Goal: Task Accomplishment & Management: Manage account settings

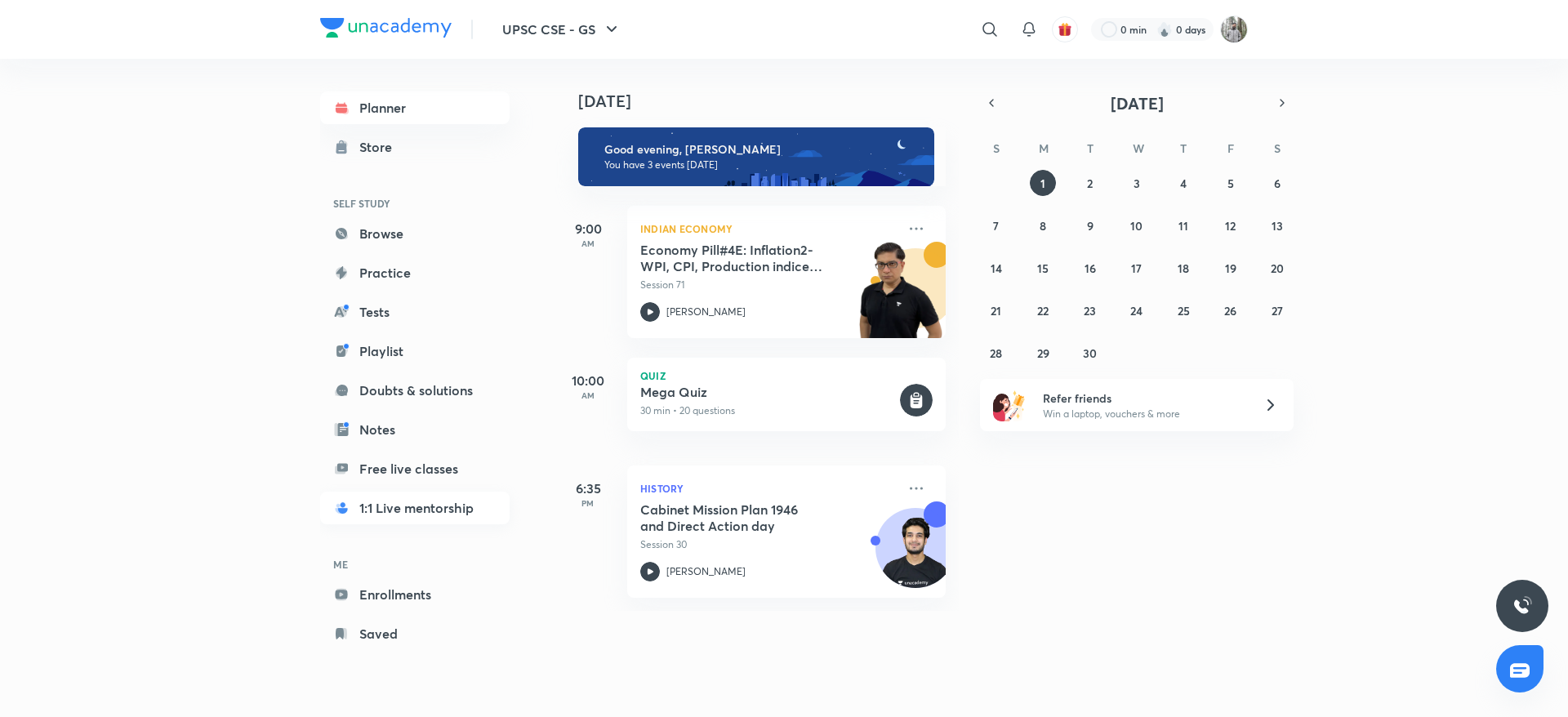
click at [406, 506] on link "1:1 Live mentorship" at bounding box center [414, 507] width 189 height 32
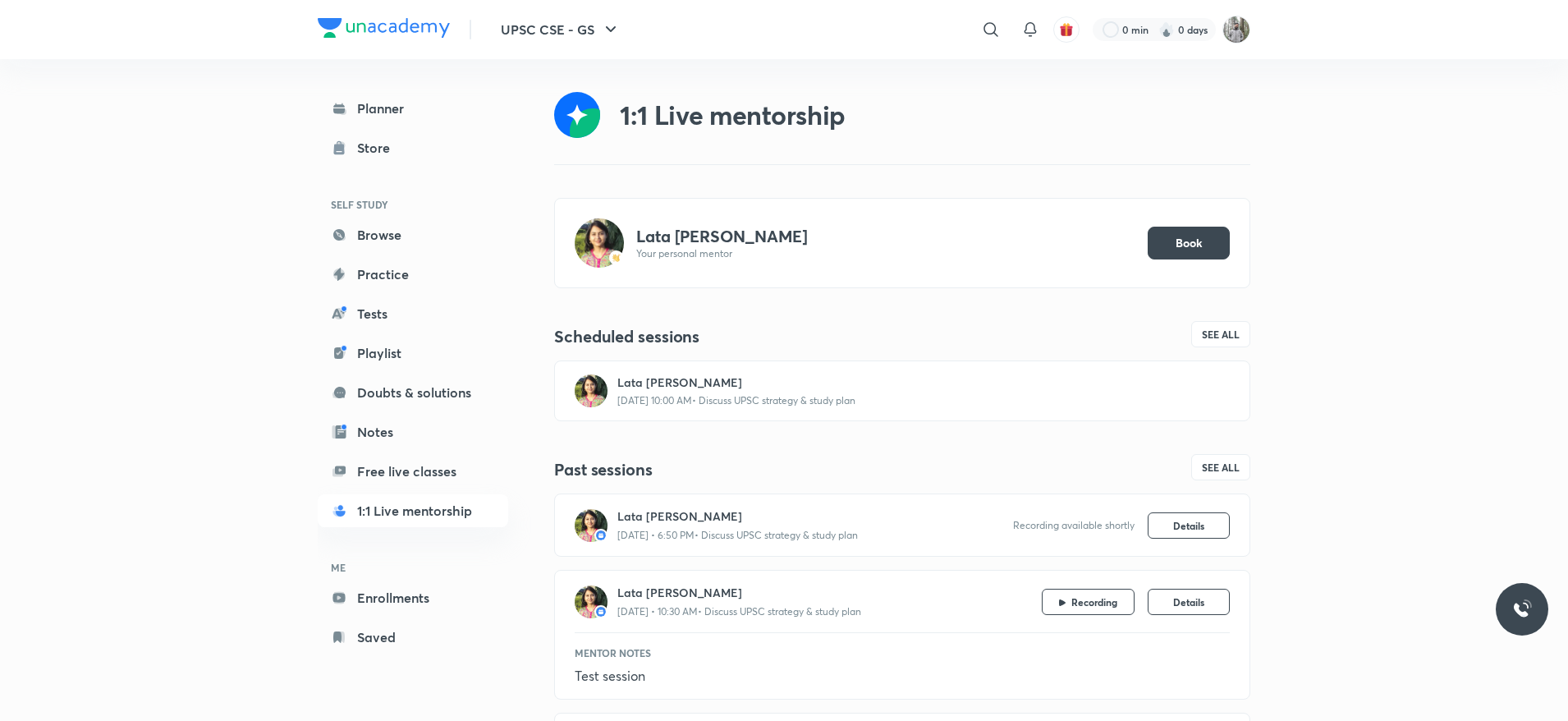
click at [811, 402] on p "4 Sep, 10:00 AM • Discuss UPSC strategy & study plan" at bounding box center [737, 400] width 238 height 13
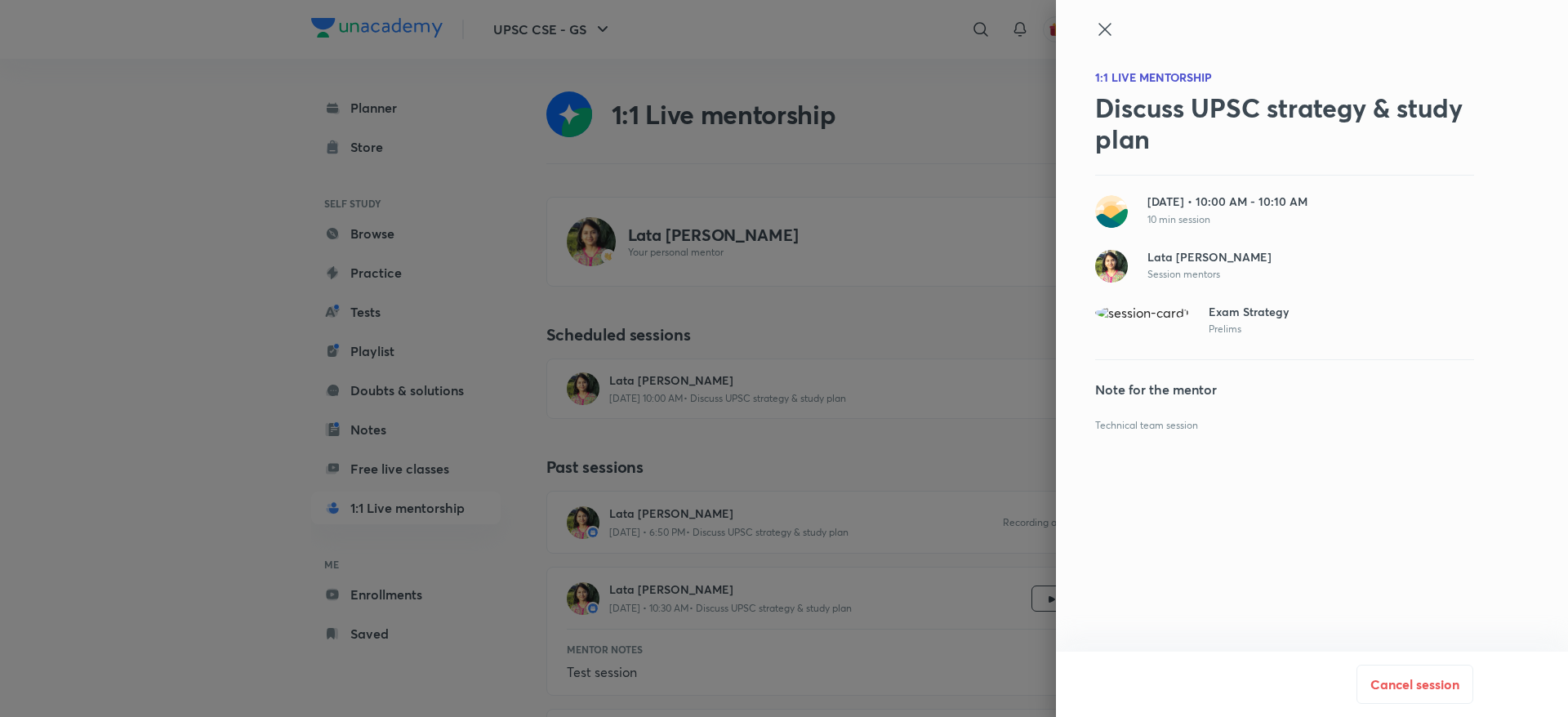
click at [1106, 30] on icon at bounding box center [1104, 29] width 12 height 12
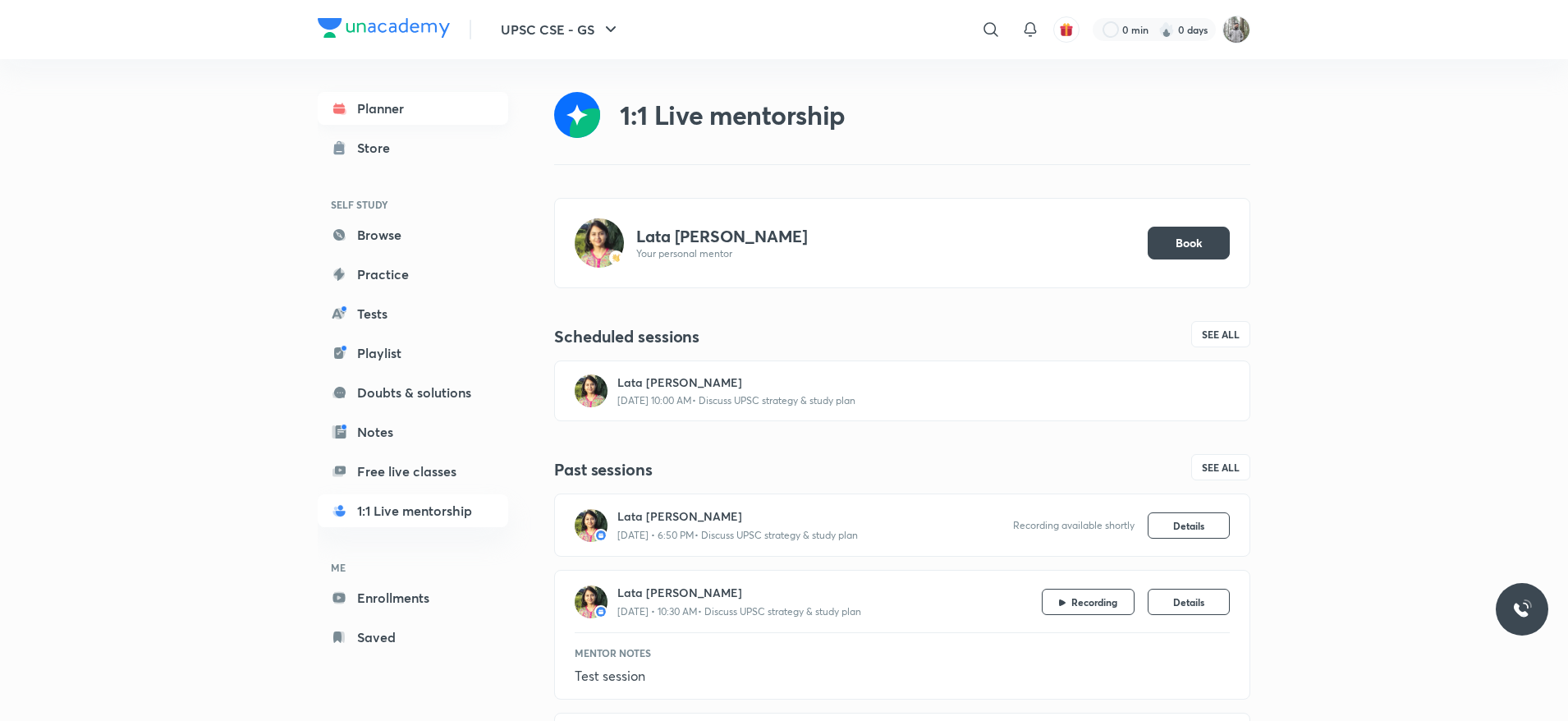
click at [425, 106] on link "Planner" at bounding box center [413, 108] width 190 height 32
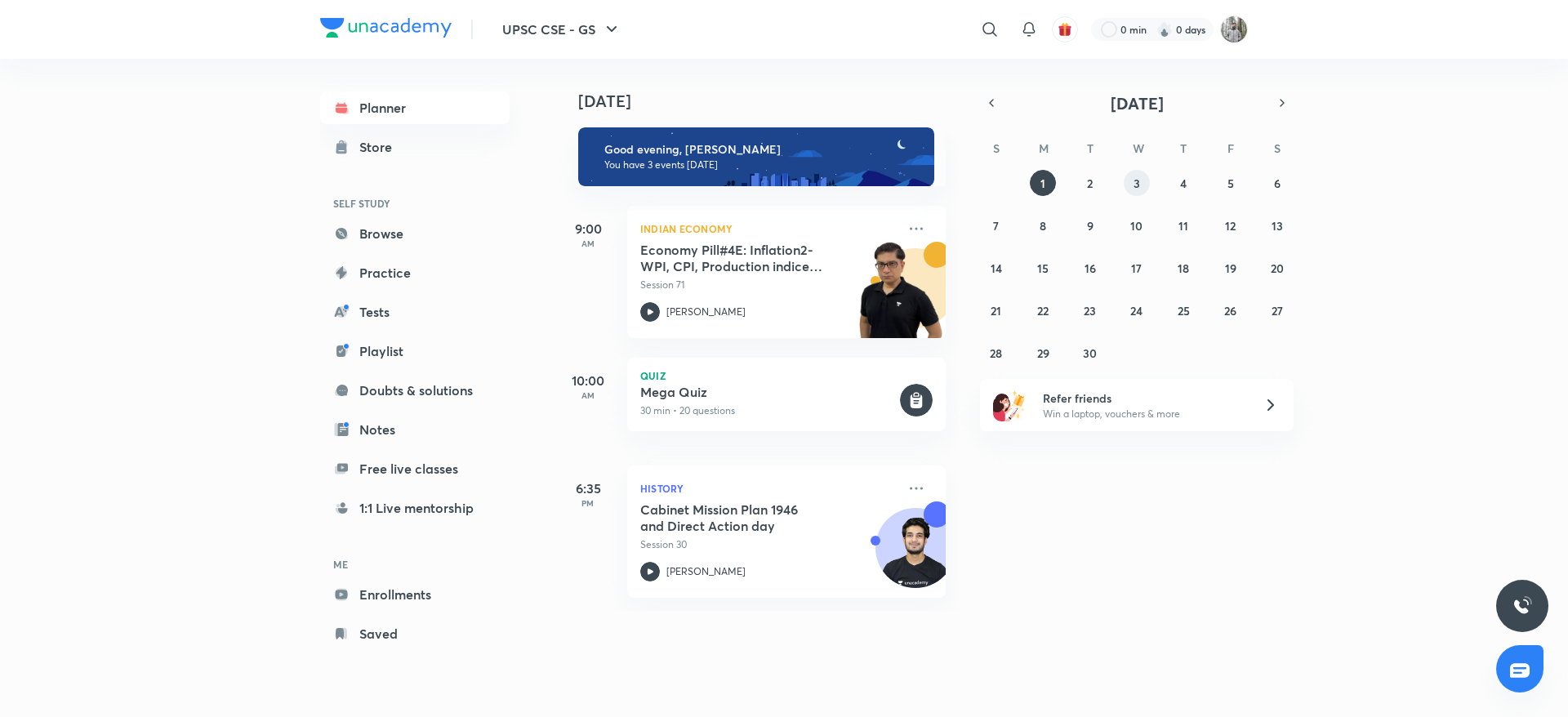
click at [1135, 183] on abbr "3" at bounding box center [1137, 183] width 6 height 16
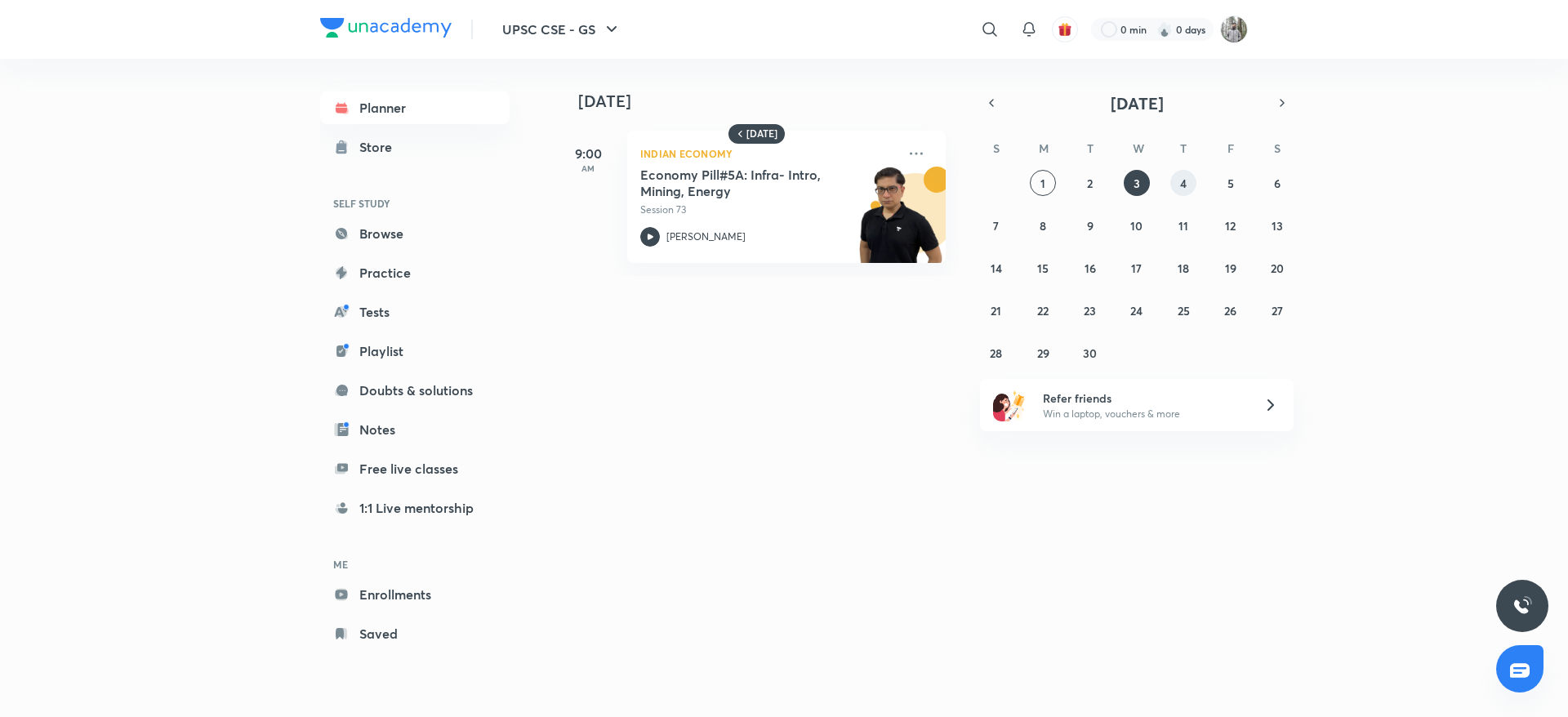
click at [1177, 182] on button "4" at bounding box center [1184, 183] width 26 height 26
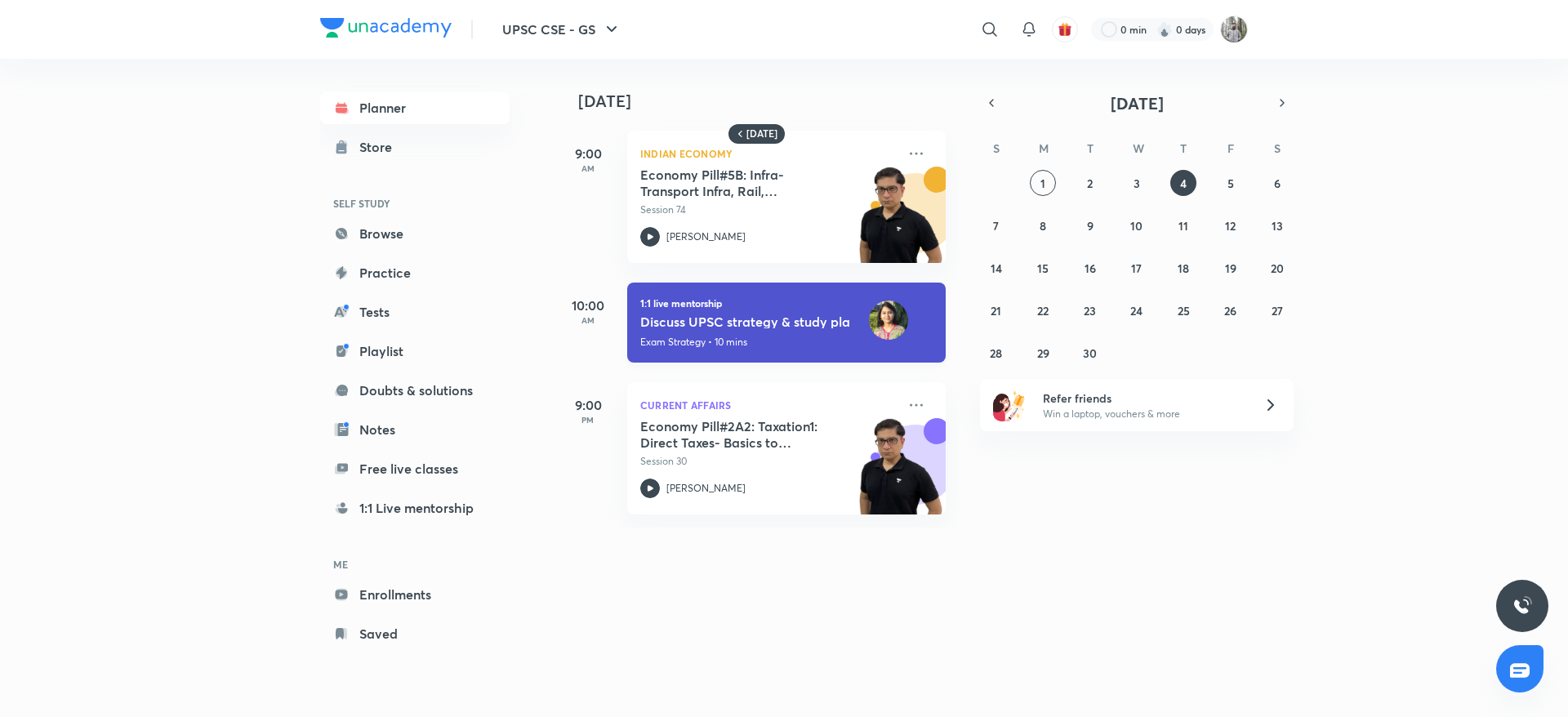
click at [862, 321] on div "1:1 live mentorship Discuss UPSC strategy & study plan • Lata Rani Agarwal Exam…" at bounding box center [786, 322] width 318 height 80
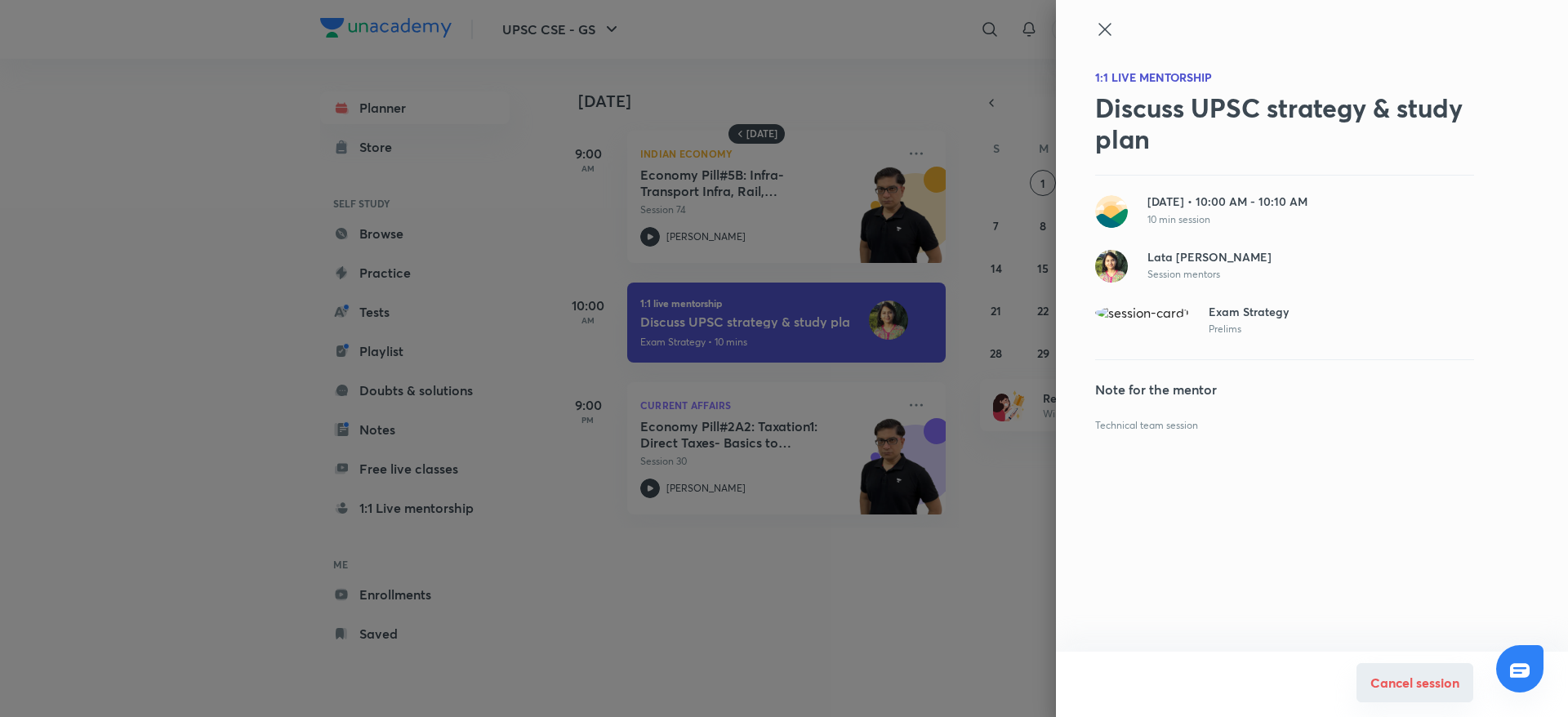
click at [1419, 693] on button "Cancel session" at bounding box center [1415, 682] width 117 height 39
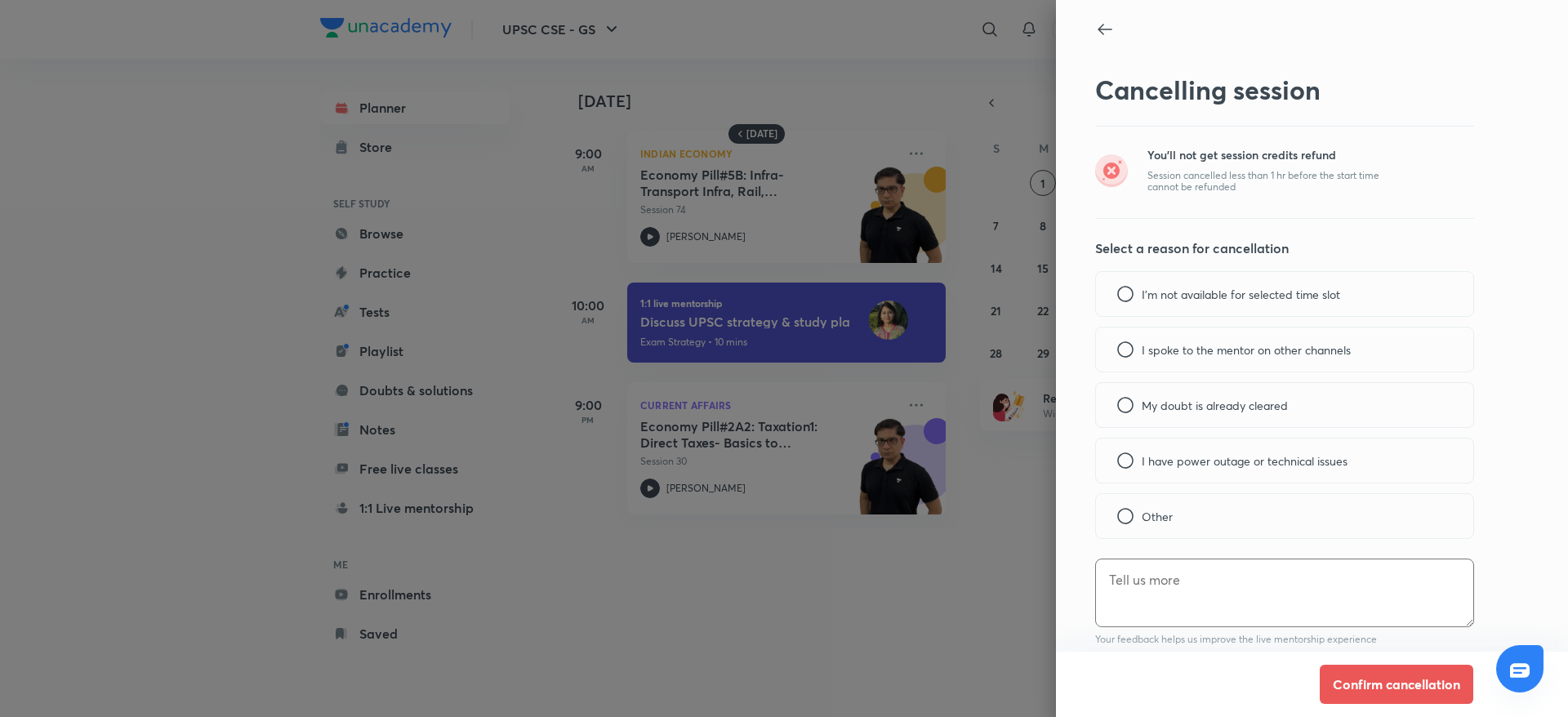
click at [1210, 407] on p "My doubt is already cleared" at bounding box center [1215, 405] width 146 height 17
click at [1396, 686] on button "Confirm cancellation" at bounding box center [1396, 682] width 153 height 39
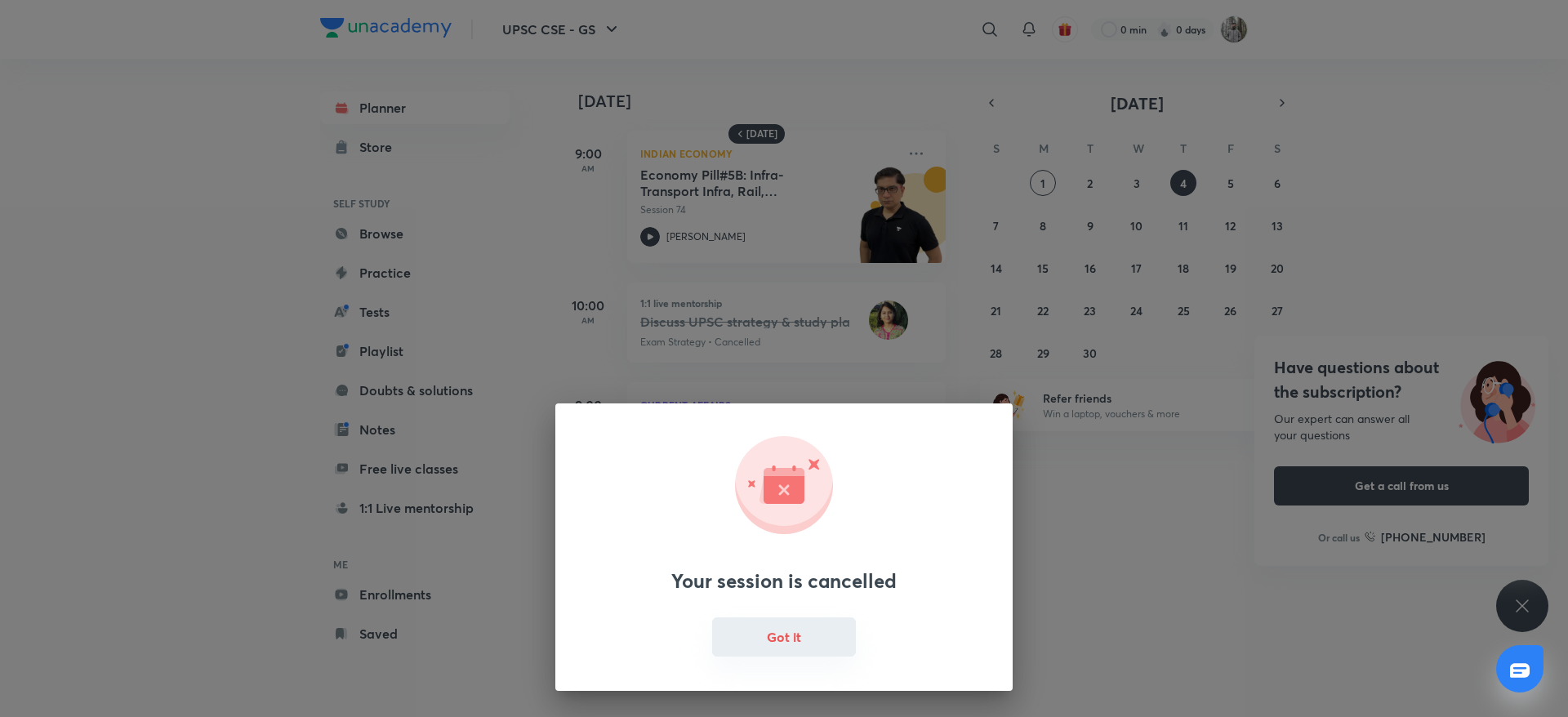
click at [832, 629] on button "Got it" at bounding box center [784, 636] width 144 height 39
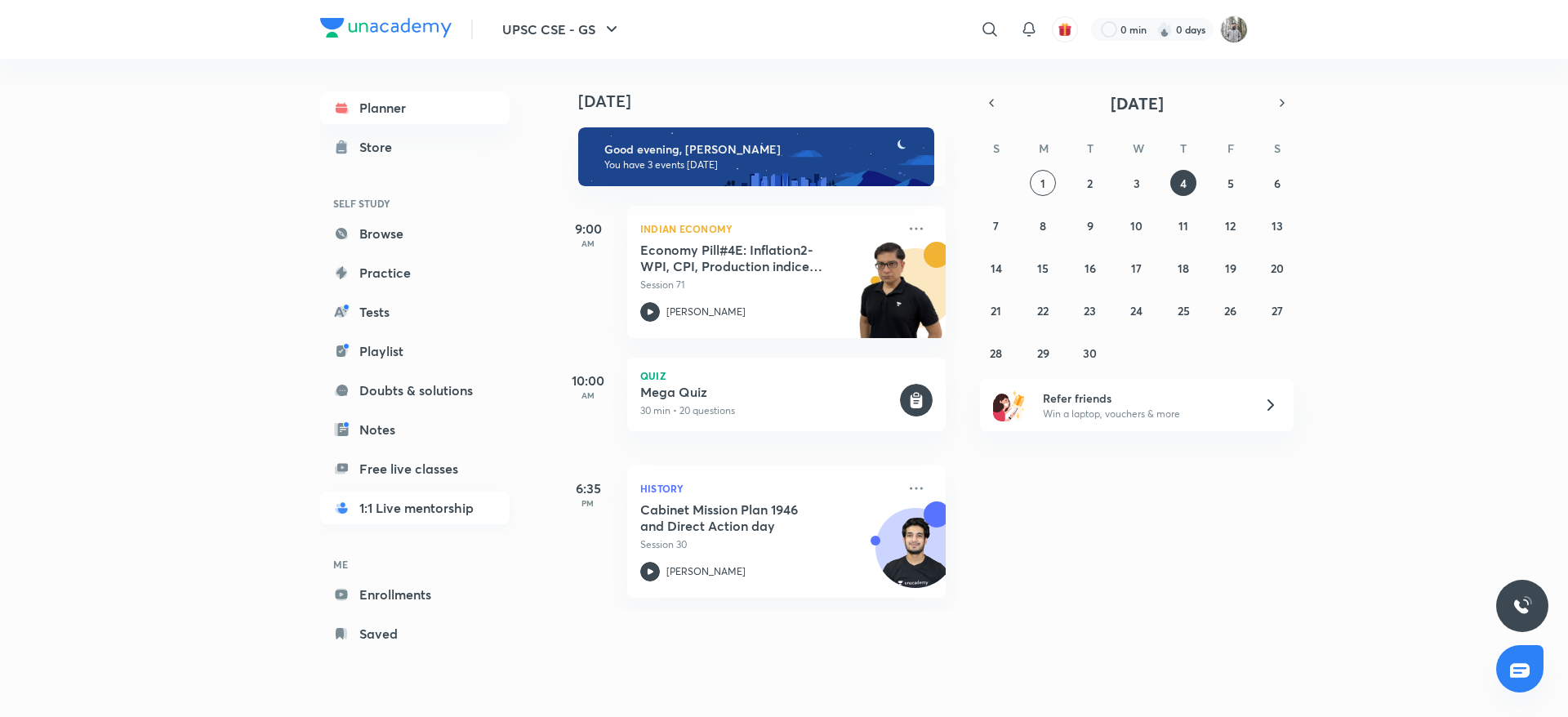
click at [415, 502] on link "1:1 Live mentorship" at bounding box center [414, 507] width 189 height 32
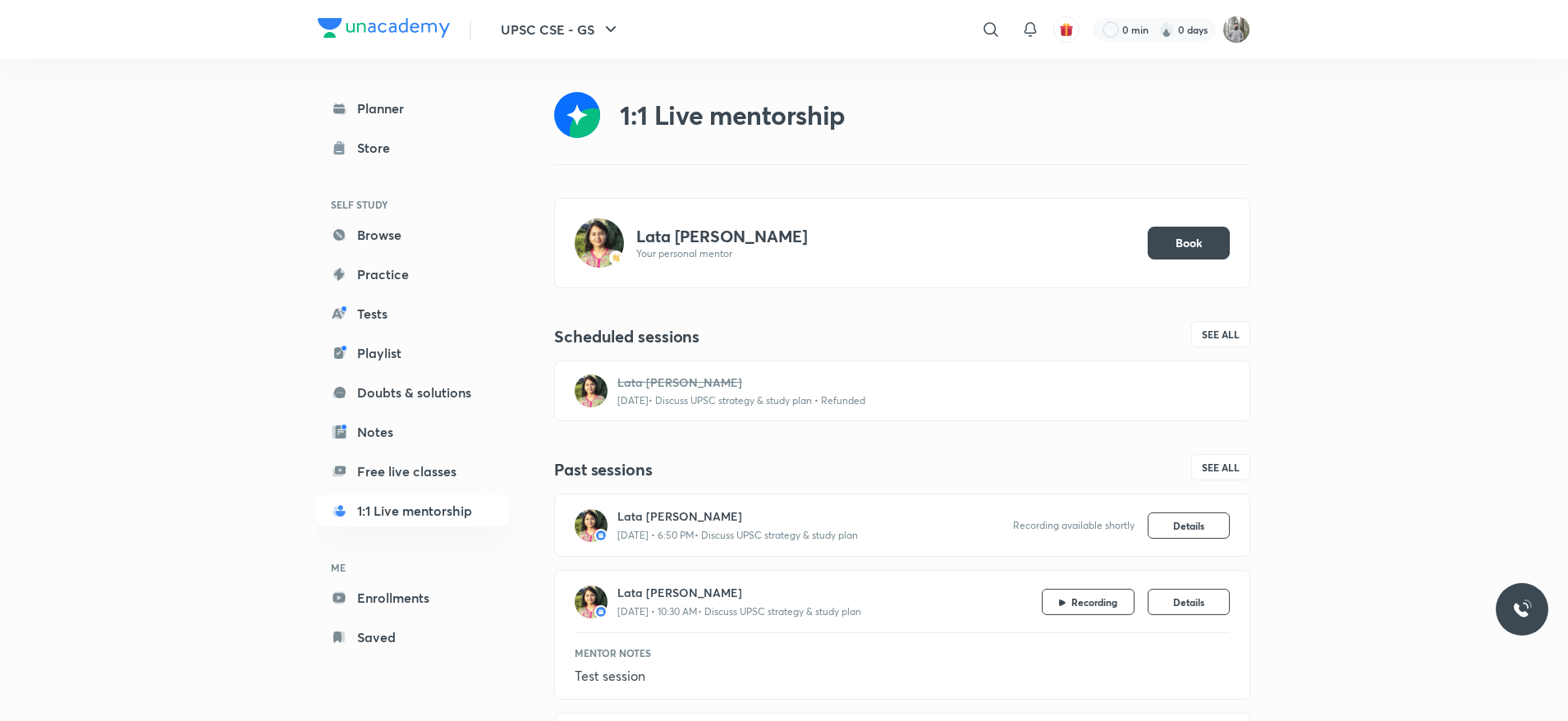
click at [1347, 530] on div "UPSC CSE - GS ​ 0 min 0 days Planner Store SELF STUDY Browse Practice Tests Pla…" at bounding box center [784, 509] width 1568 height 1018
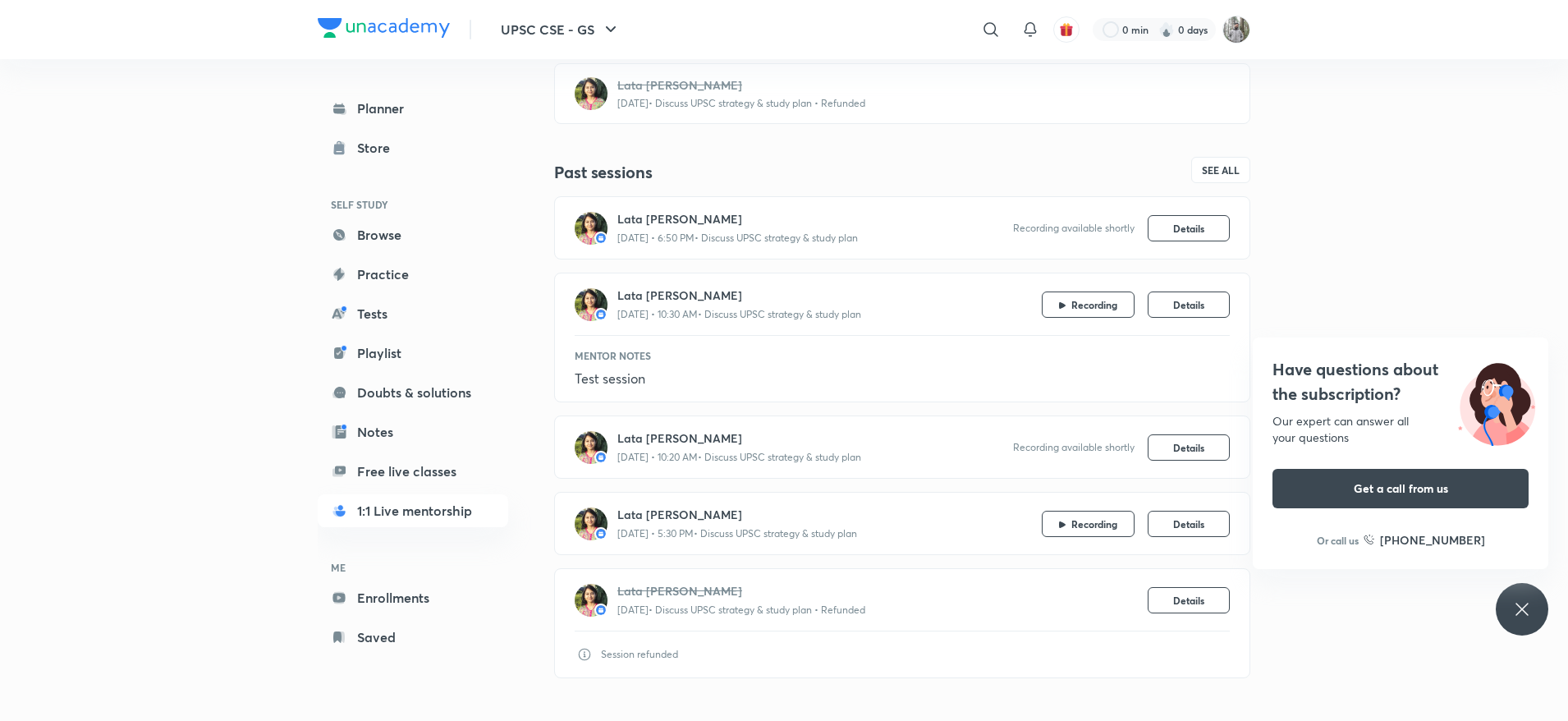
click at [1515, 590] on div "Have questions about the subscription? Our expert can answer all your questions…" at bounding box center [1522, 609] width 53 height 53
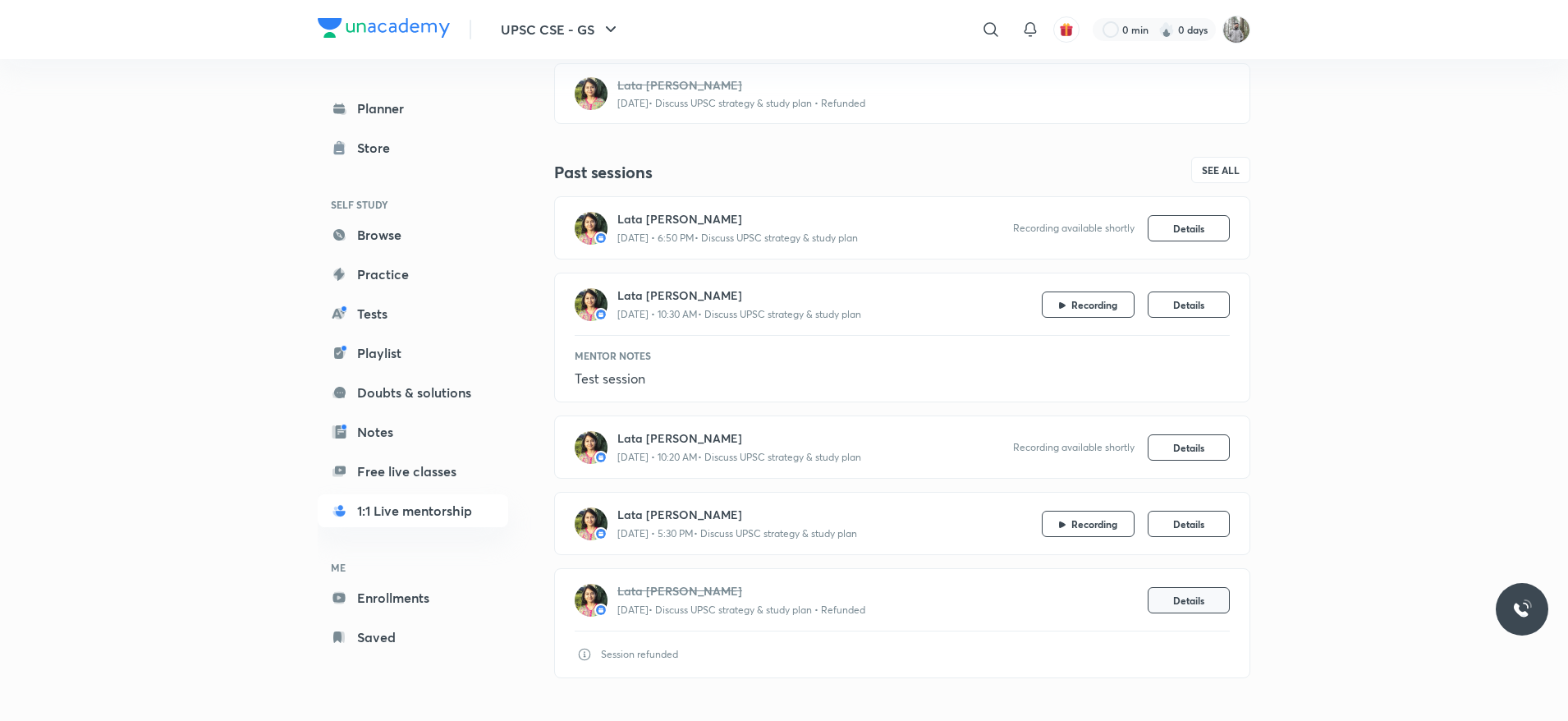
click at [1182, 601] on span "Details" at bounding box center [1189, 600] width 32 height 13
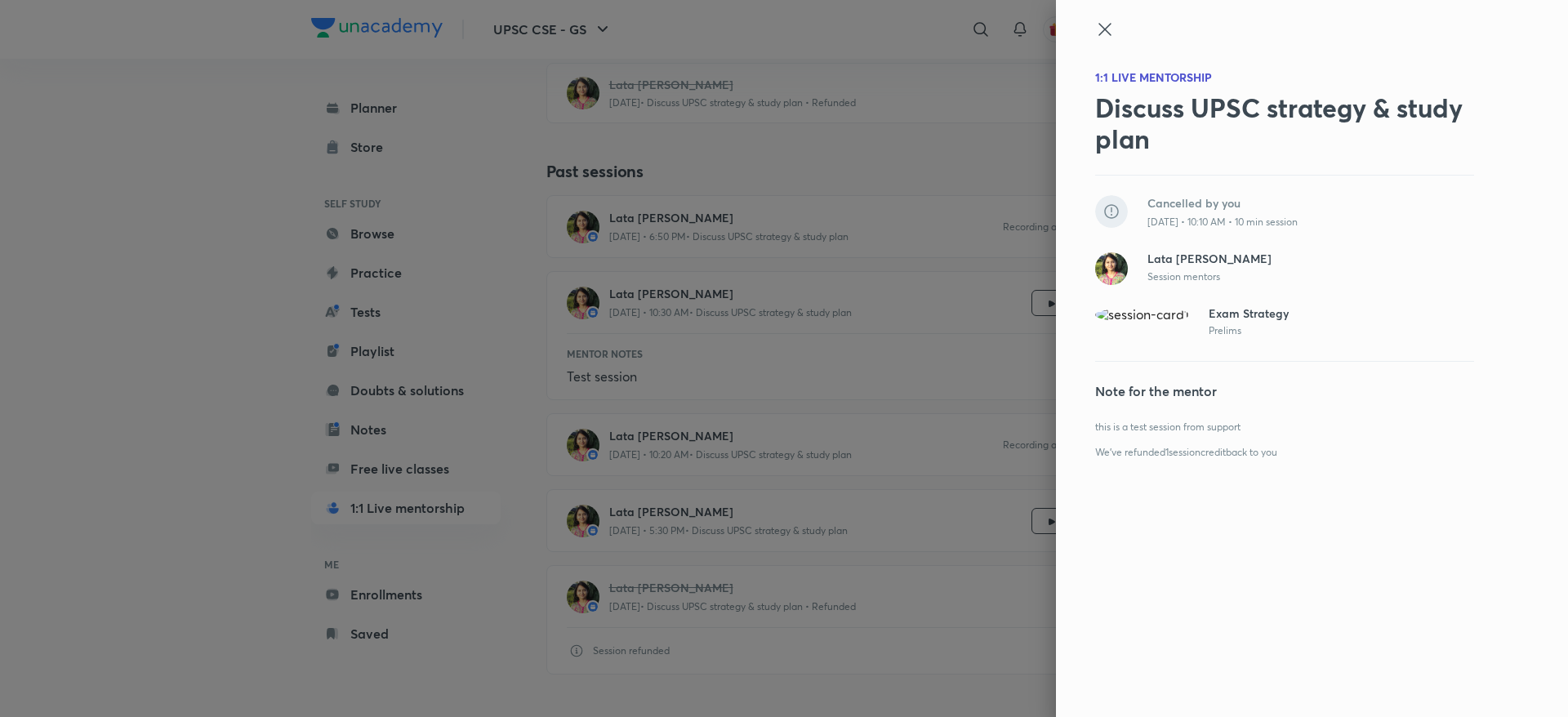
click at [1110, 33] on icon at bounding box center [1104, 29] width 12 height 12
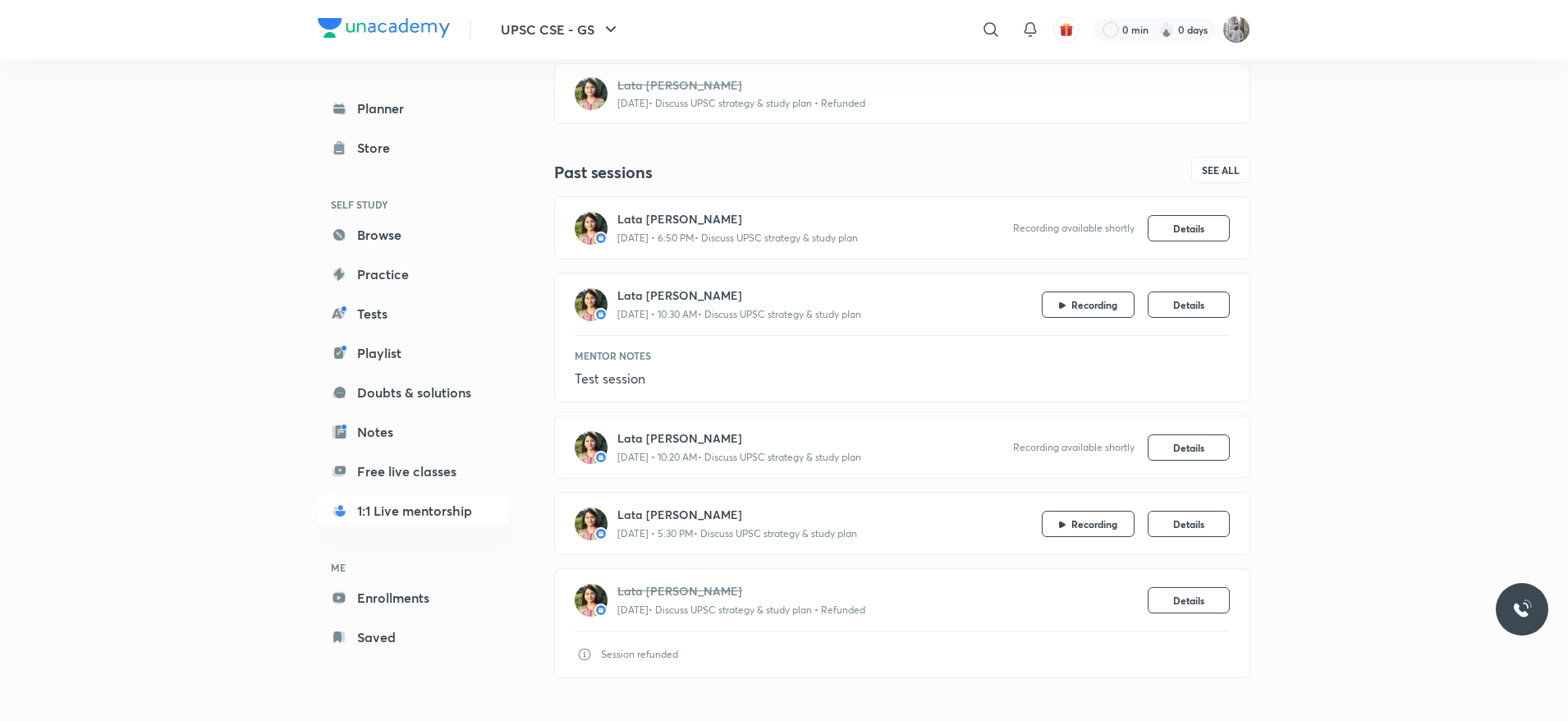
click at [1158, 34] on img at bounding box center [1166, 29] width 17 height 17
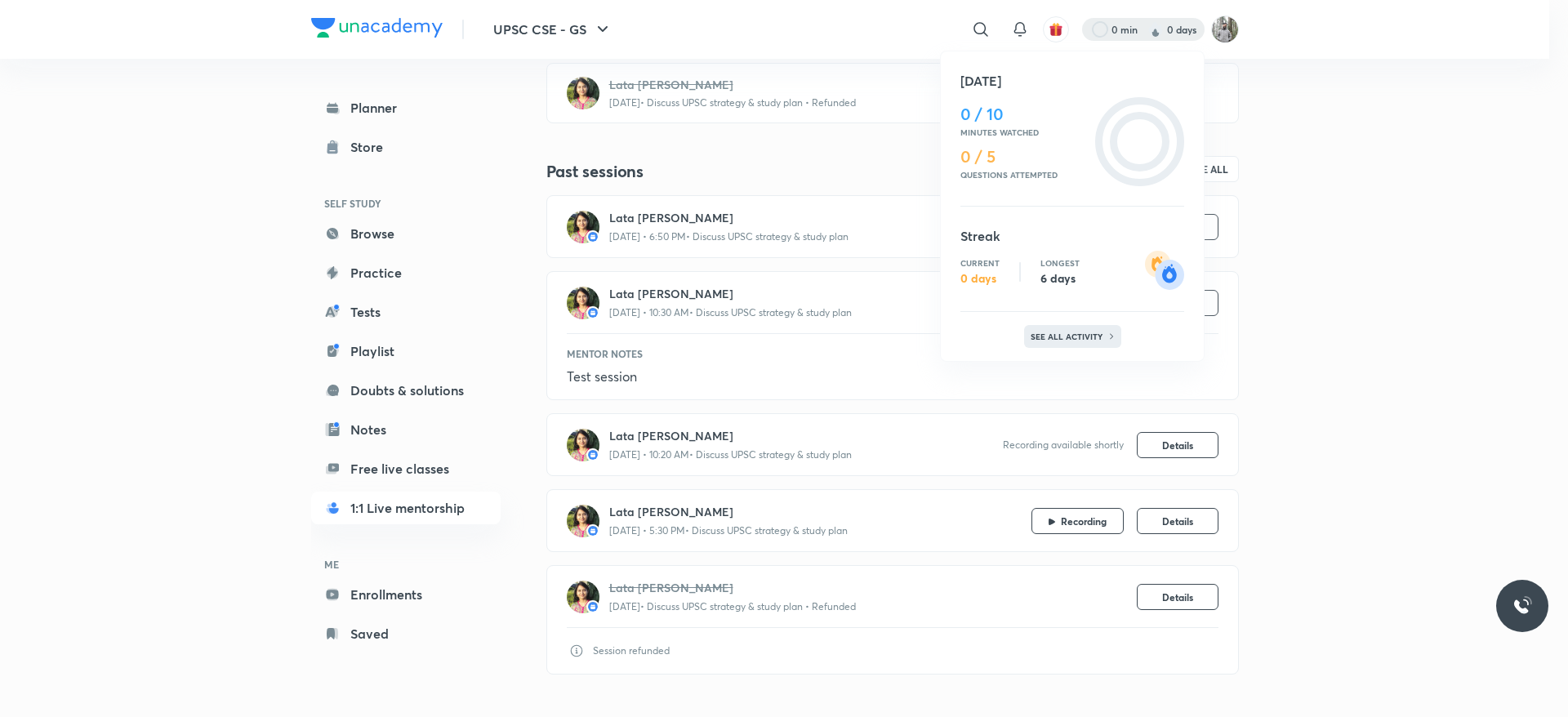
click at [1079, 333] on p "See all activity" at bounding box center [1069, 335] width 76 height 10
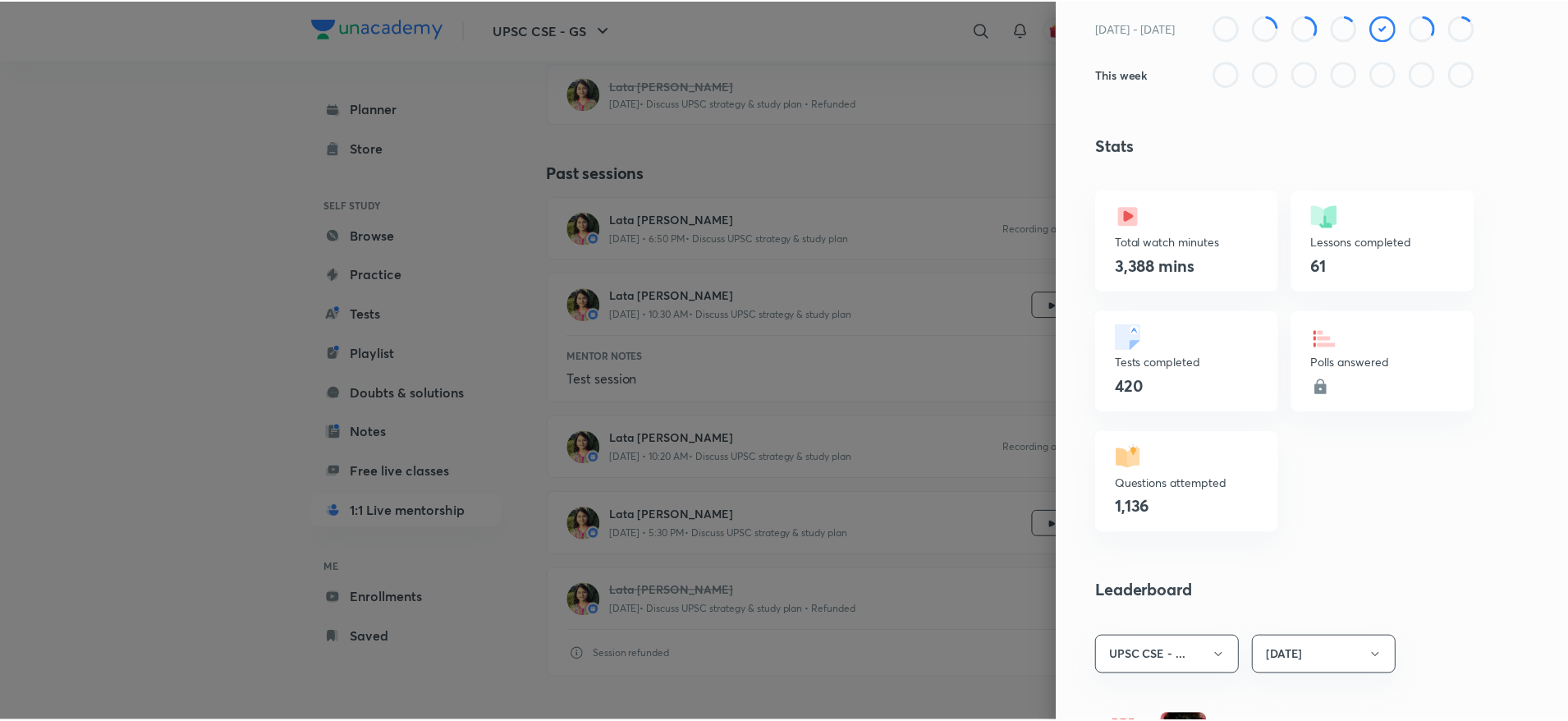
scroll to position [0, 0]
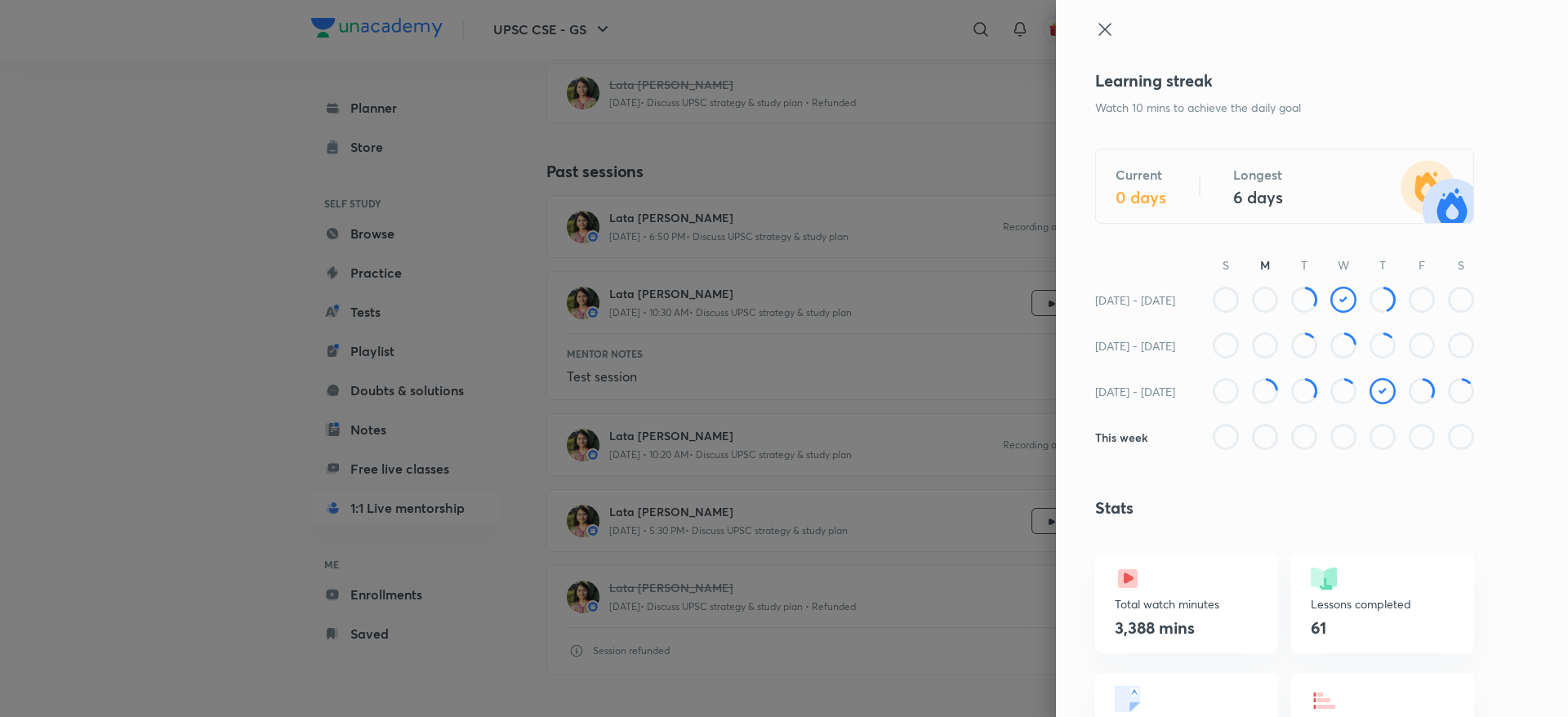
click at [1096, 31] on icon at bounding box center [1105, 29] width 19 height 19
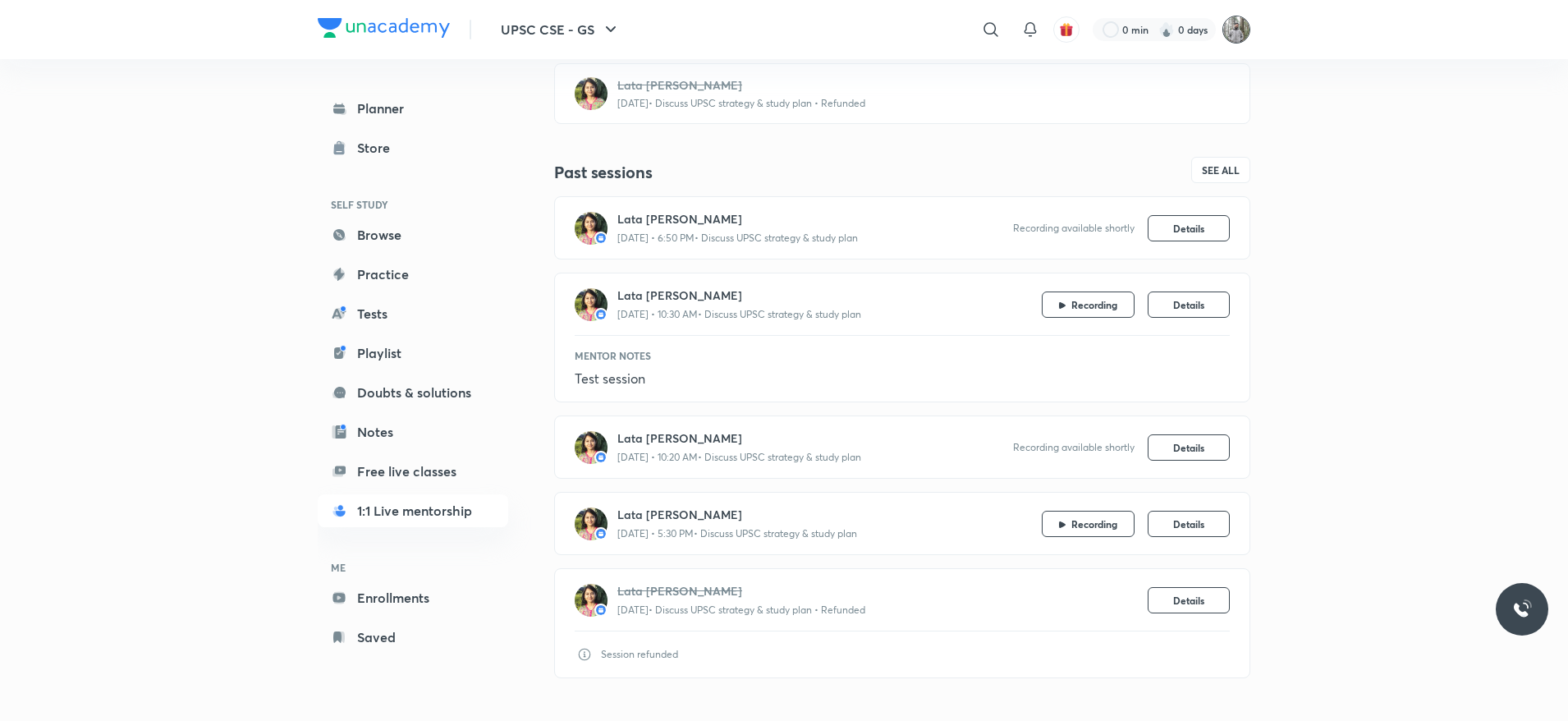
click at [1232, 30] on img at bounding box center [1236, 30] width 28 height 28
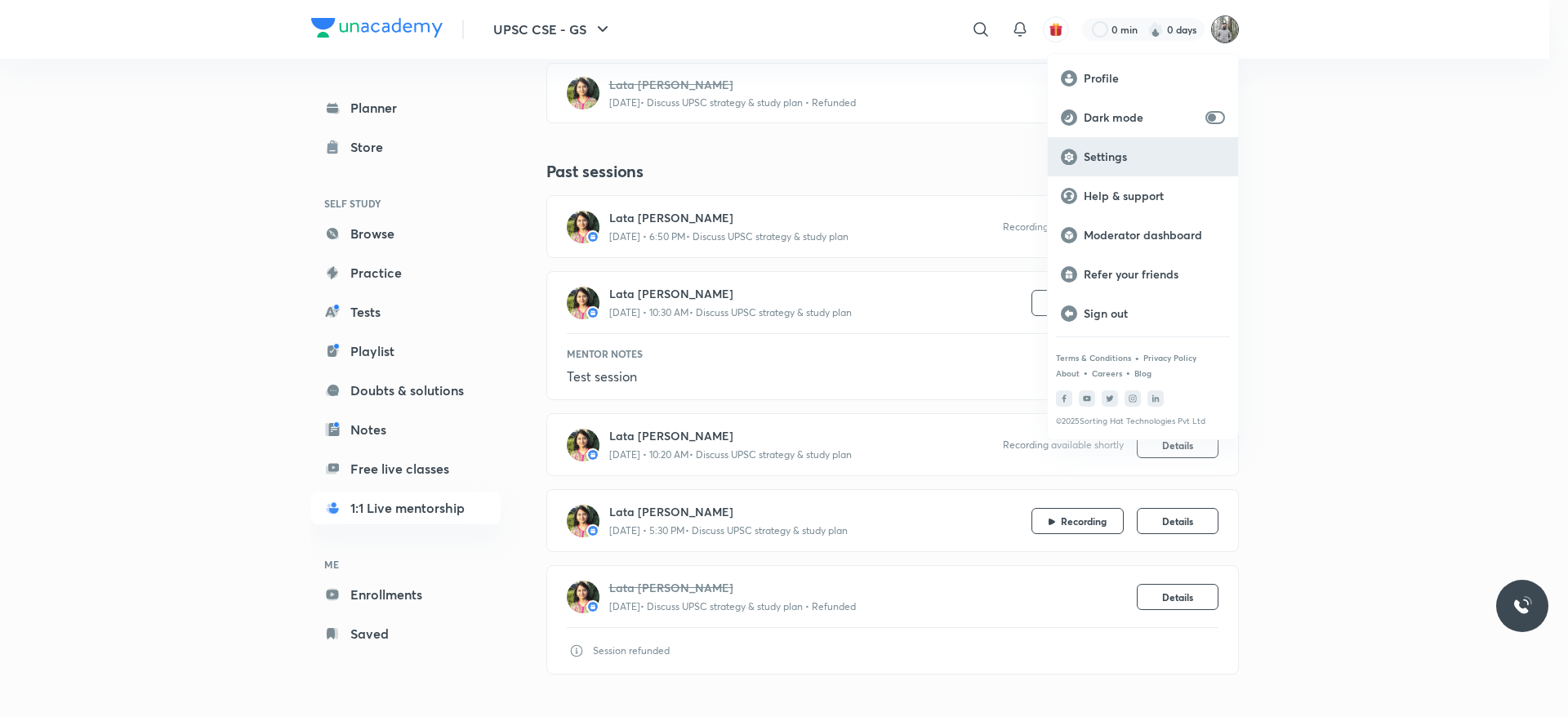
click at [1106, 146] on div "Settings" at bounding box center [1143, 156] width 190 height 39
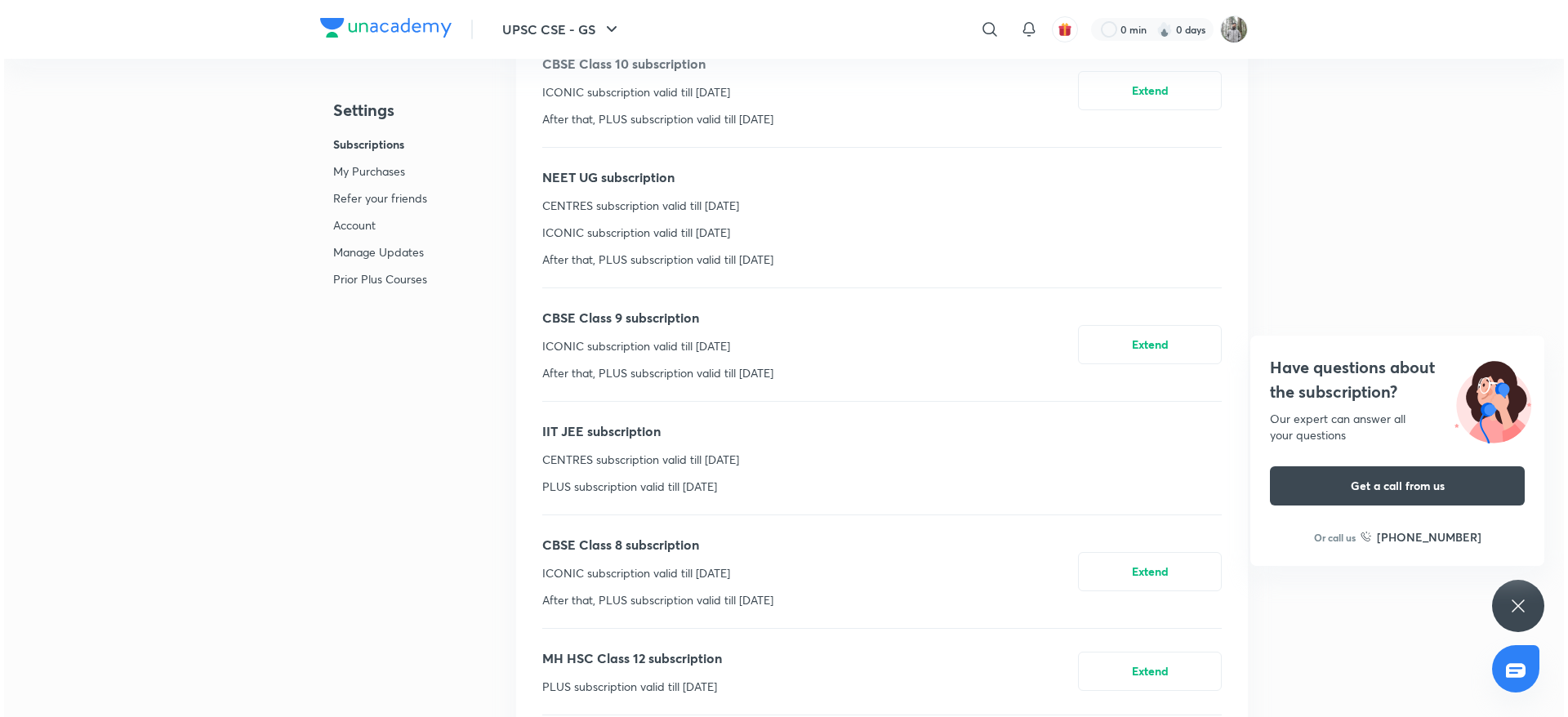
scroll to position [183, 0]
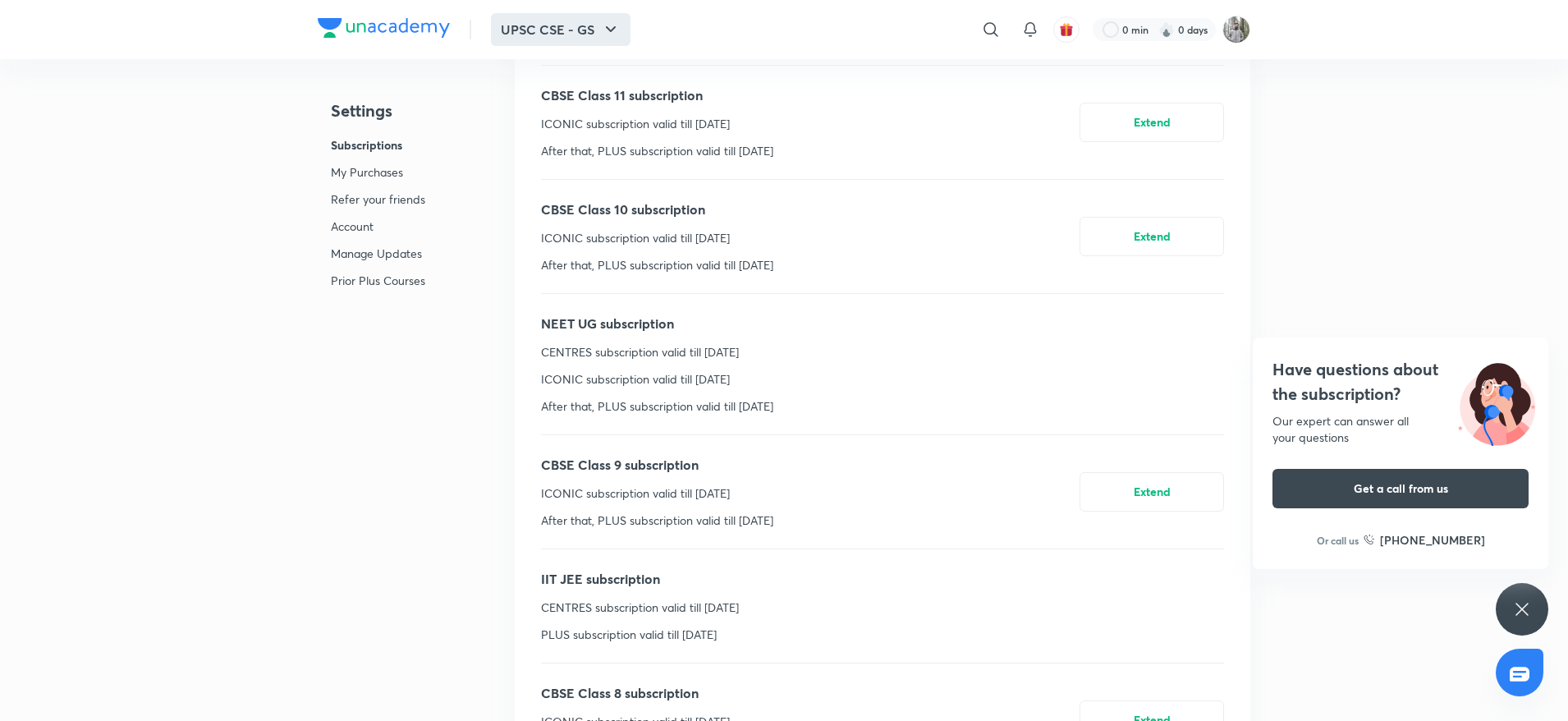
click at [600, 36] on button "UPSC CSE - GS" at bounding box center [560, 29] width 139 height 32
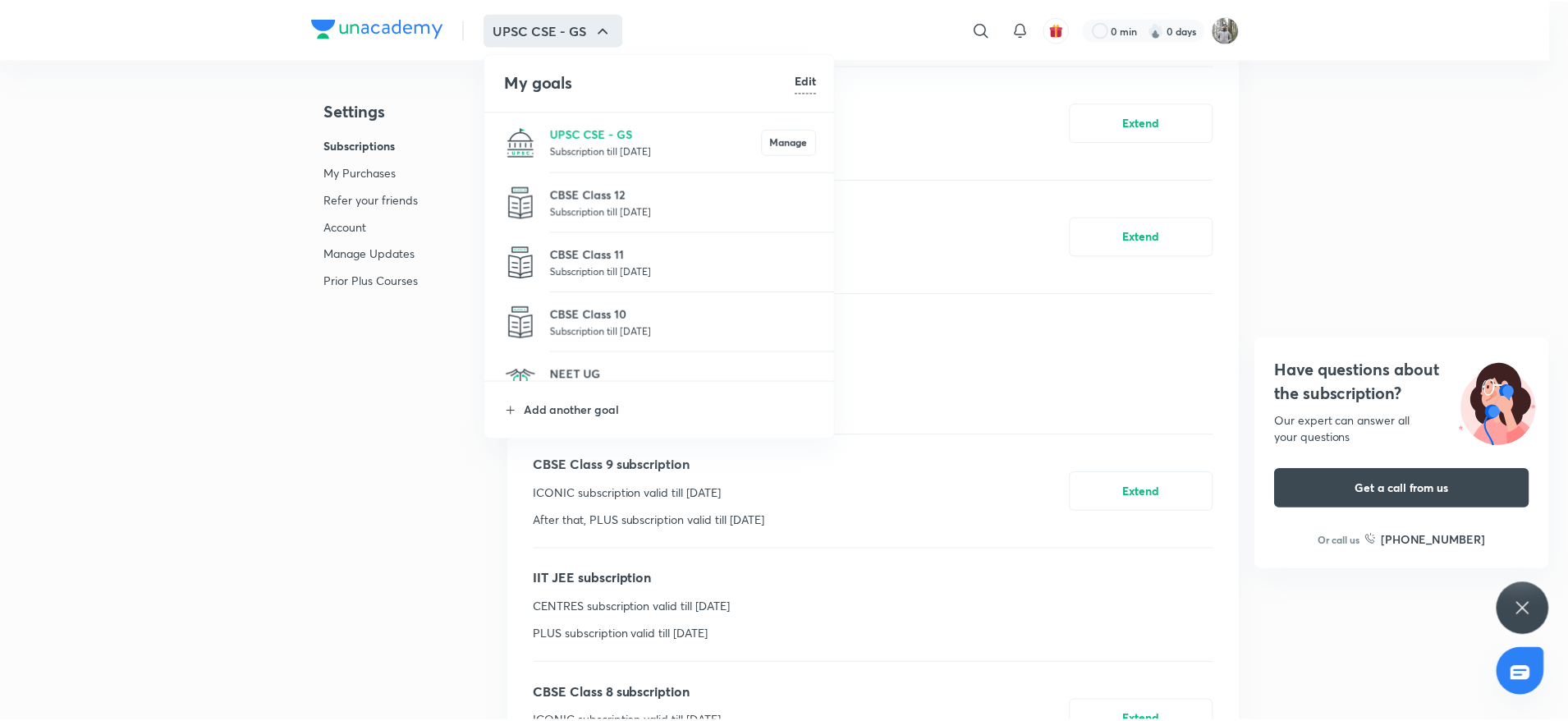
scroll to position [164, 0]
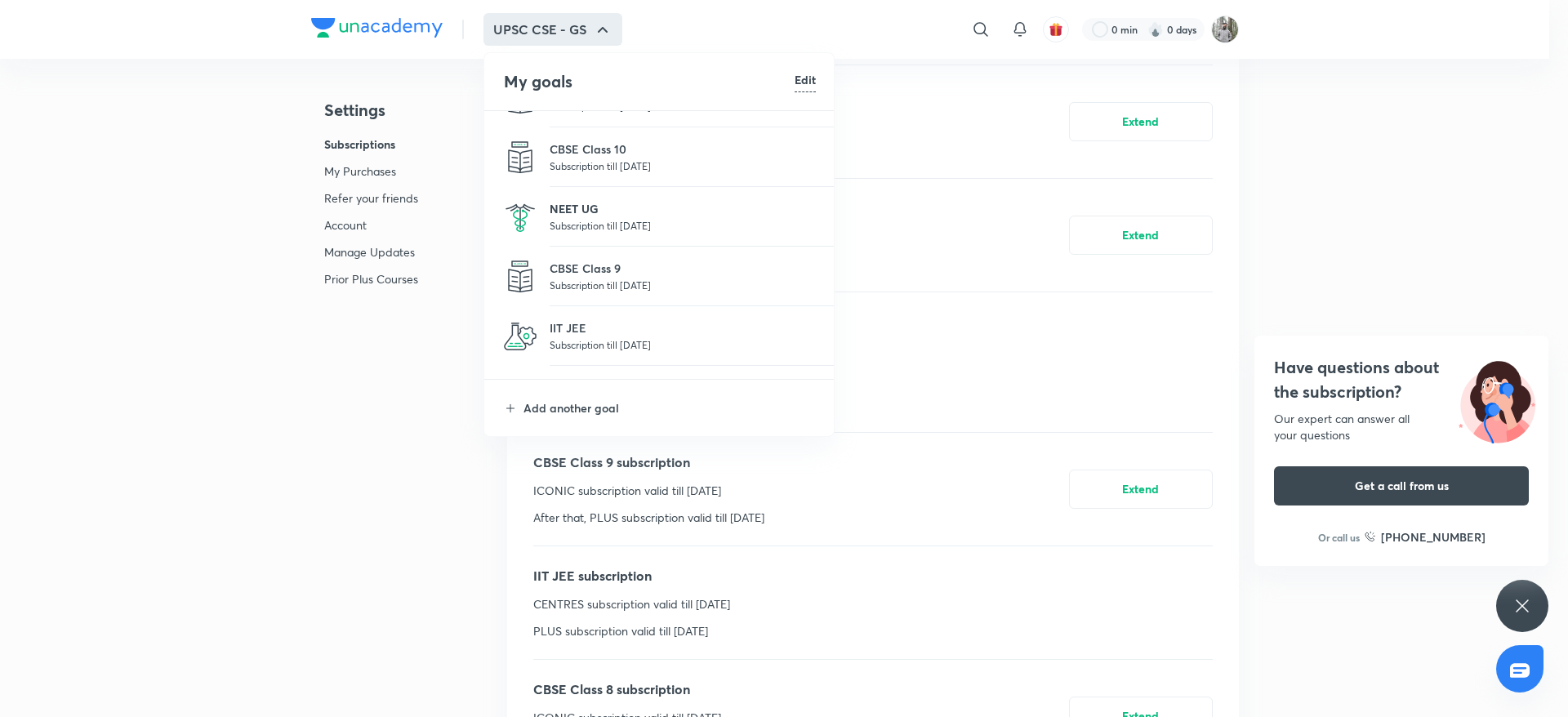
click at [576, 202] on p "NEET UG" at bounding box center [683, 209] width 267 height 17
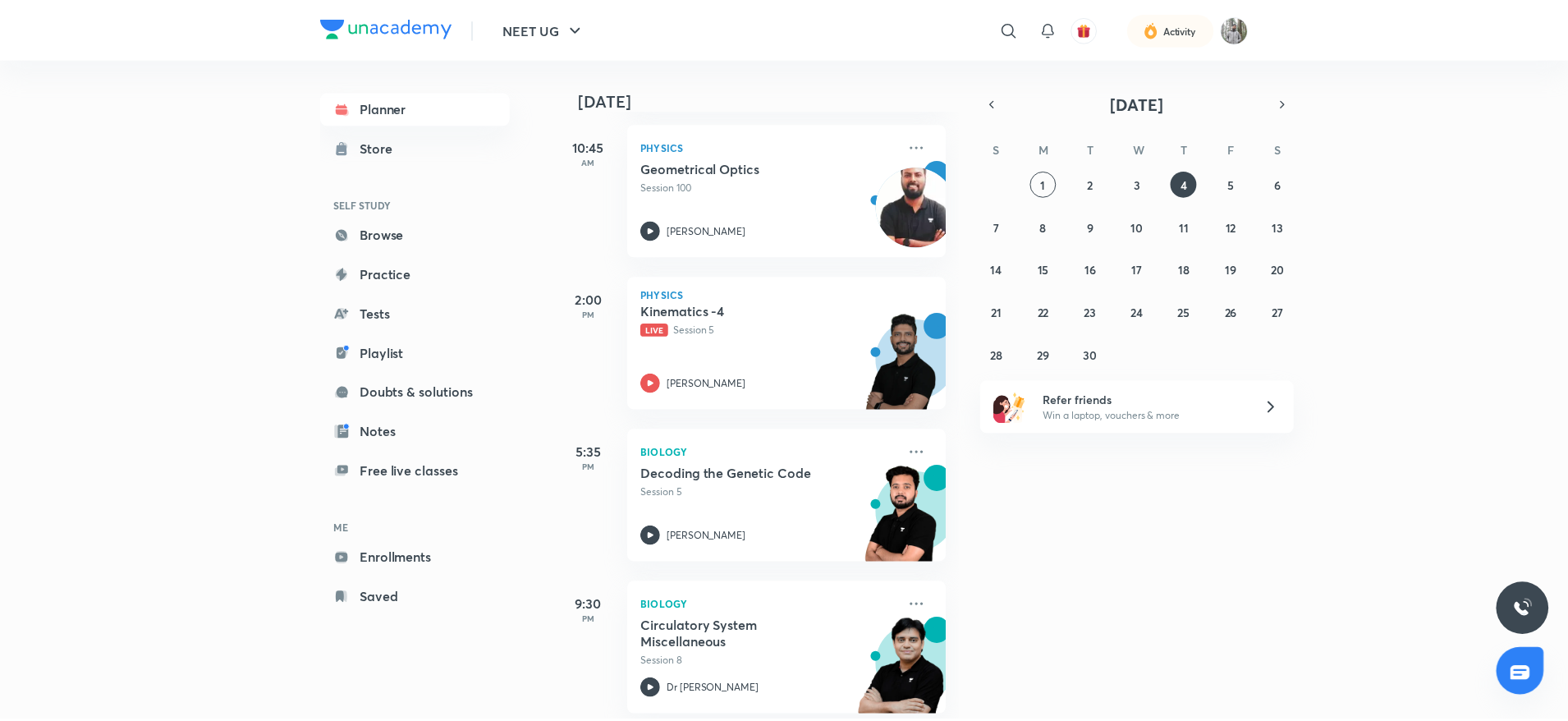
scroll to position [394, 0]
click at [403, 237] on link "Browse" at bounding box center [416, 234] width 190 height 32
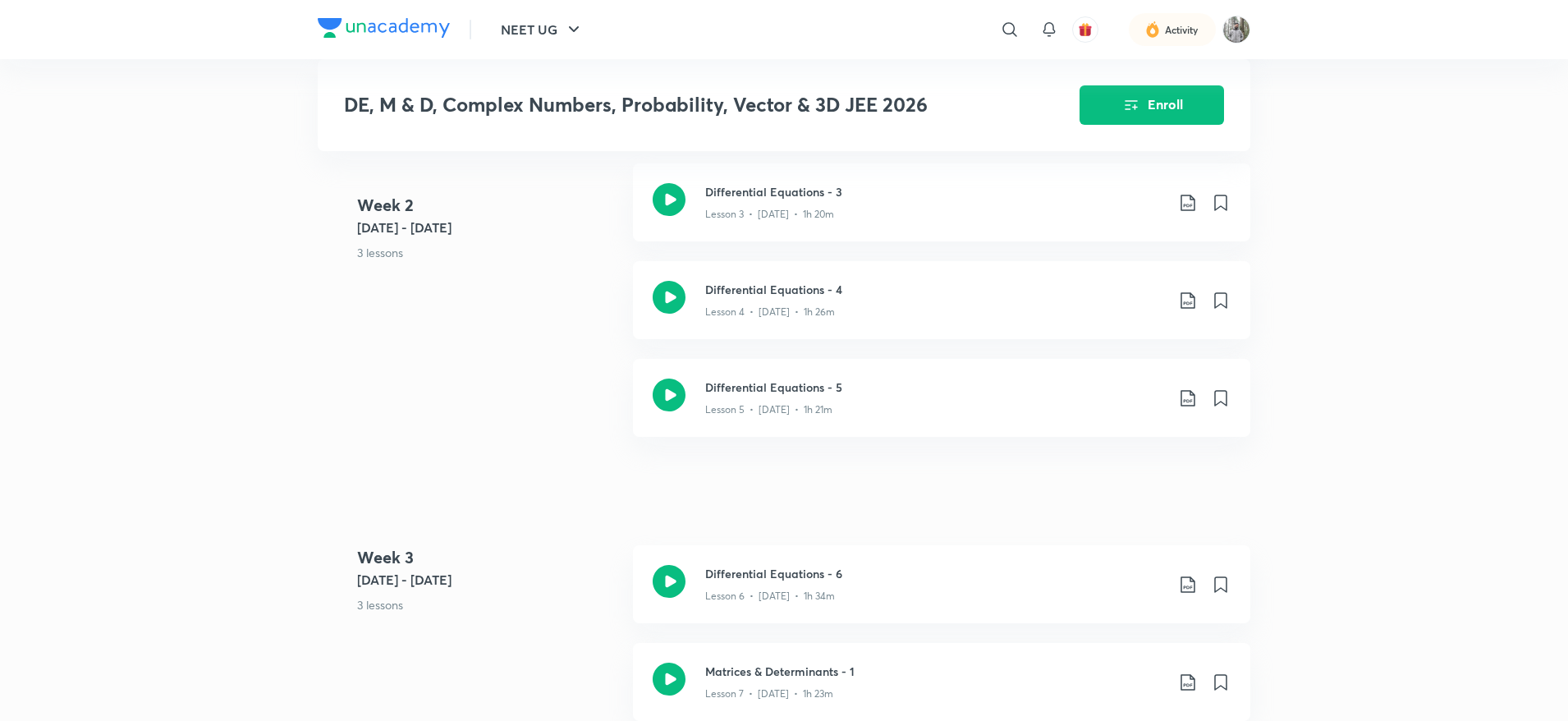
scroll to position [1579, 0]
